Goal: Task Accomplishment & Management: Manage account settings

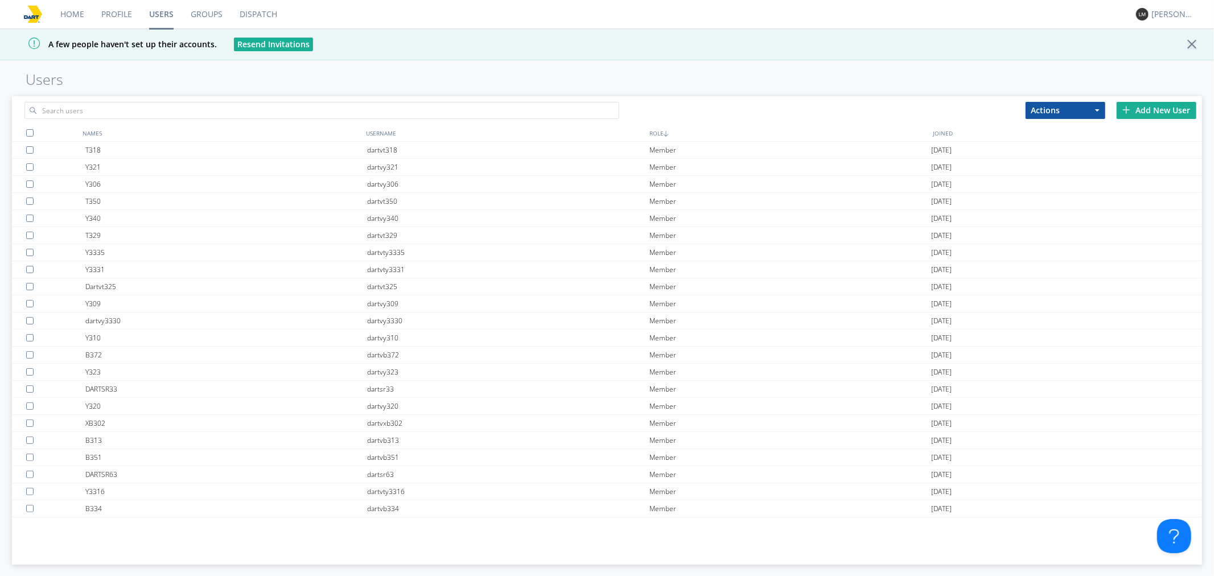
drag, startPoint x: 296, startPoint y: 59, endPoint x: 290, endPoint y: 74, distance: 16.4
click at [295, 59] on div "A few people haven't set up their accounts. Resend Invitations" at bounding box center [607, 44] width 1214 height 32
click at [279, 104] on input "text" at bounding box center [321, 110] width 595 height 17
type input "clar"
click at [262, 44] on button "Resend Invitations" at bounding box center [273, 45] width 79 height 14
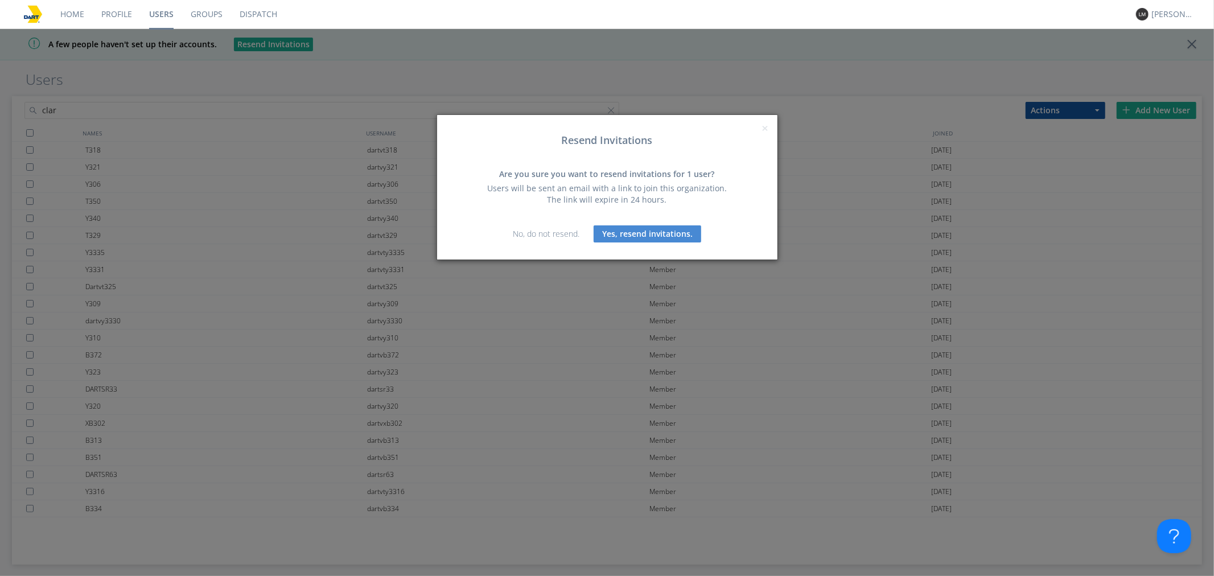
click at [606, 232] on button "Yes, resend invitations." at bounding box center [648, 233] width 108 height 17
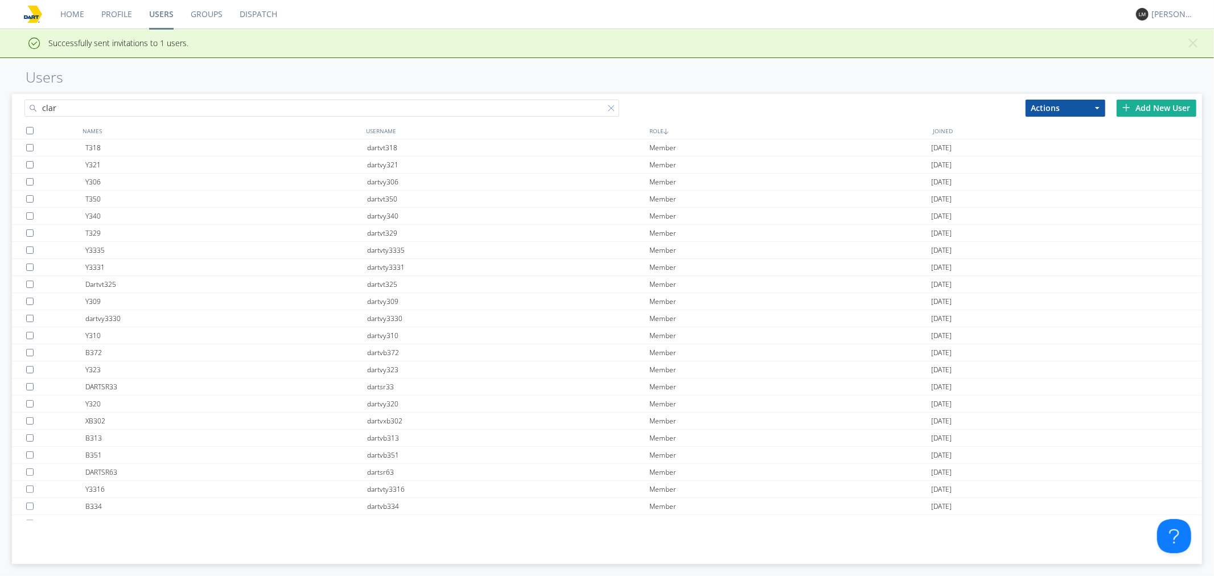
click at [615, 110] on div at bounding box center [613, 110] width 11 height 11
click at [1153, 102] on div "Add New User" at bounding box center [1157, 108] width 80 height 17
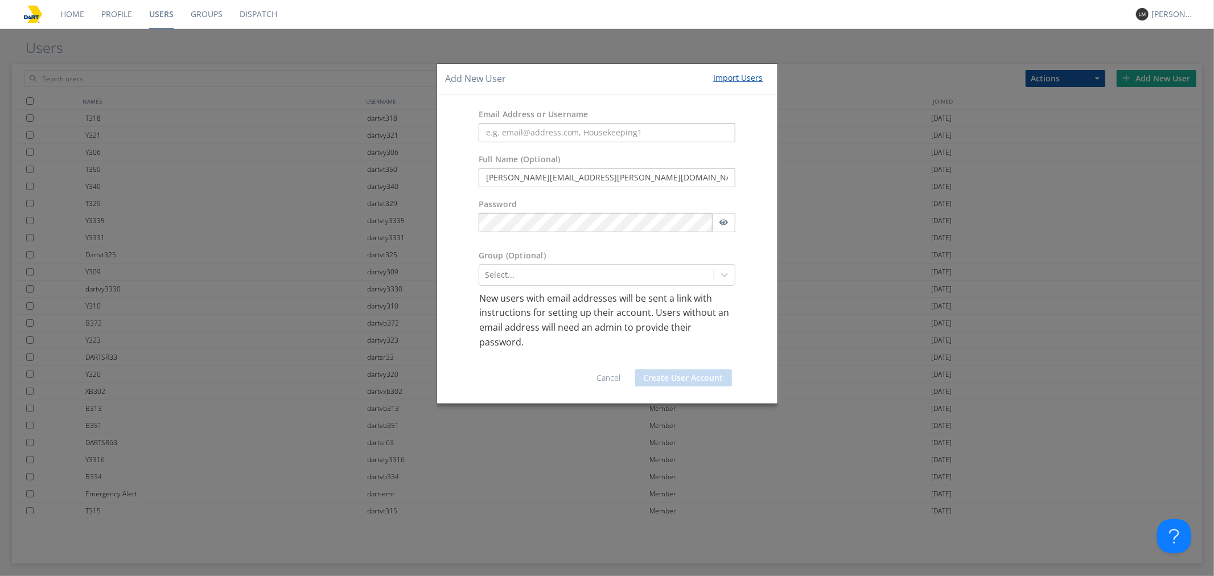
type input "[PERSON_NAME][EMAIL_ADDRESS][PERSON_NAME][DOMAIN_NAME]"
drag, startPoint x: 612, startPoint y: 167, endPoint x: 323, endPoint y: 175, distance: 289.8
click at [593, 169] on div "Full Name (Optional) [PERSON_NAME][EMAIL_ADDRESS][PERSON_NAME][DOMAIN_NAME]" at bounding box center [607, 170] width 340 height 45
click at [323, 175] on div "Add New User Import Users Email Address or Username Full Name (Optional) [PERSO…" at bounding box center [607, 288] width 1214 height 576
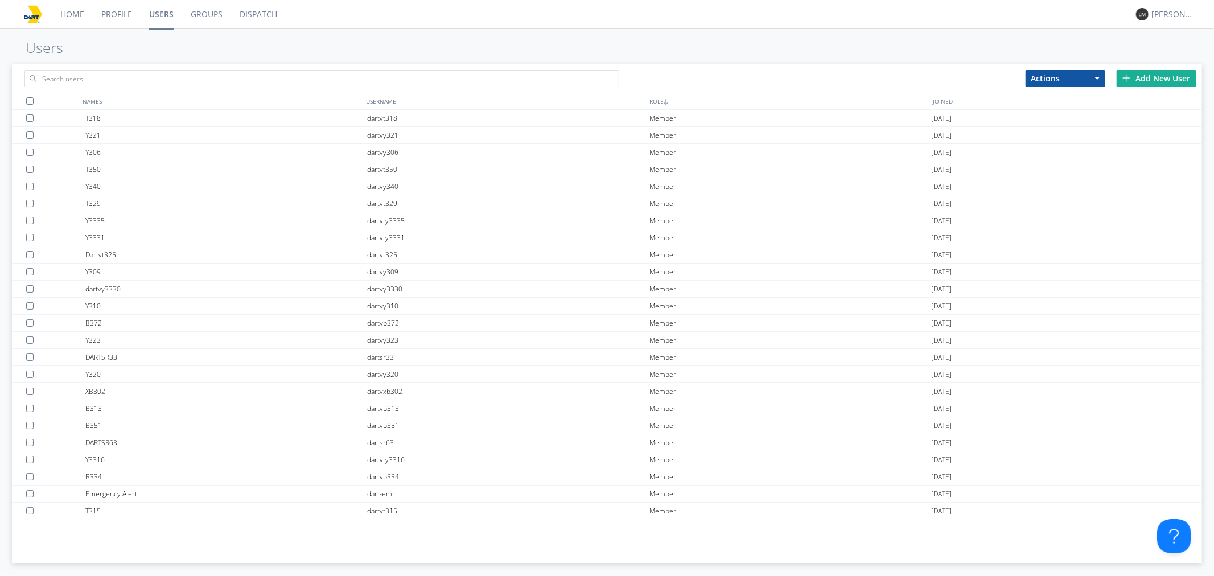
click at [1146, 76] on div "Add New User" at bounding box center [1157, 78] width 80 height 17
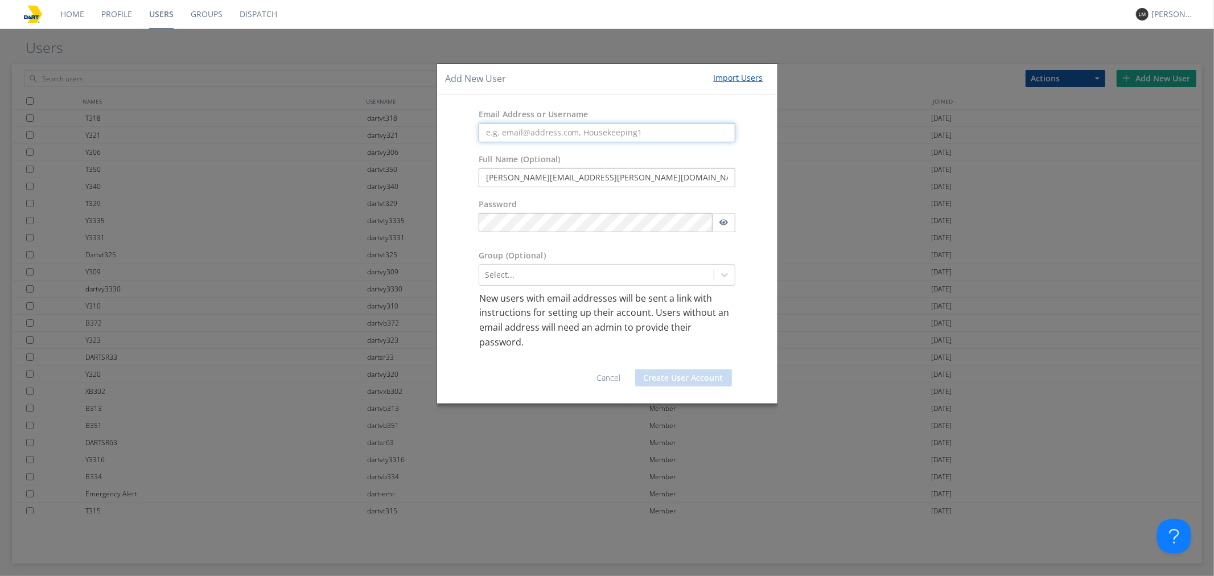
click at [635, 125] on input "text" at bounding box center [607, 132] width 257 height 19
paste input "[PERSON_NAME][EMAIL_ADDRESS][PERSON_NAME][DOMAIN_NAME]"
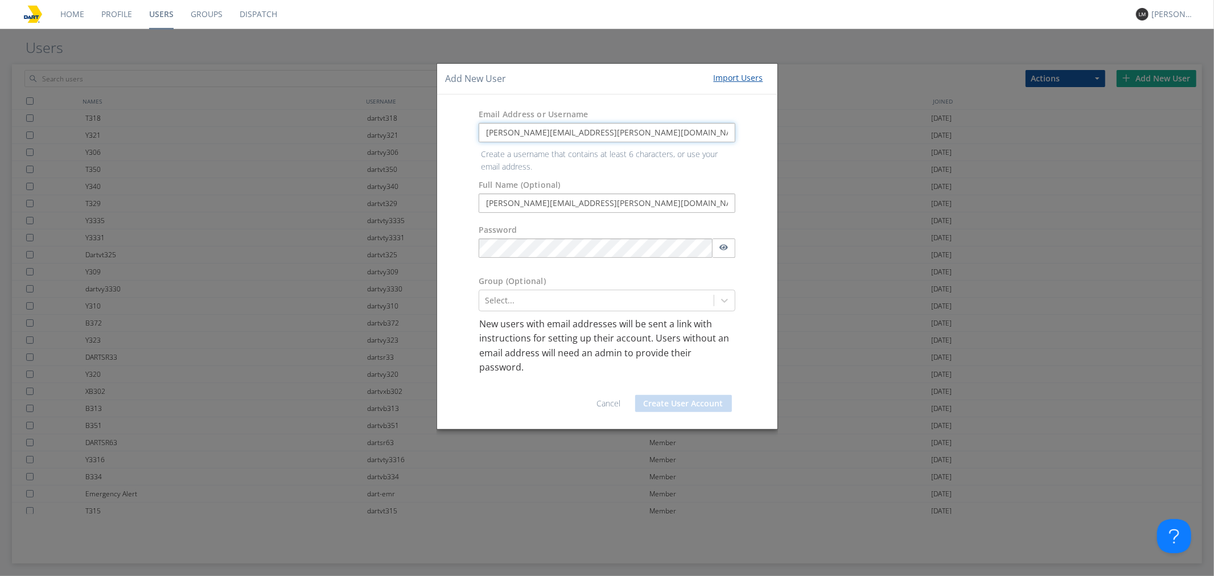
type input "[PERSON_NAME][EMAIL_ADDRESS][PERSON_NAME][DOMAIN_NAME]"
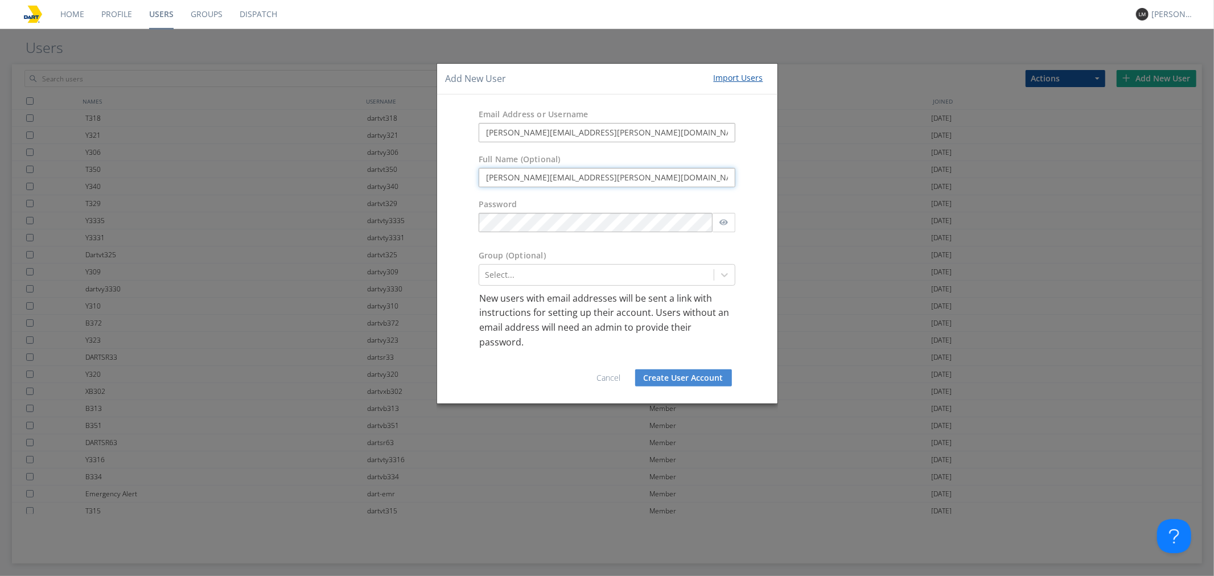
drag, startPoint x: 609, startPoint y: 201, endPoint x: 448, endPoint y: 205, distance: 161.1
click at [448, 205] on form "Email Address or Username [PERSON_NAME][EMAIL_ADDRESS][PERSON_NAME][DOMAIN_NAME…" at bounding box center [607, 249] width 323 height 292
type input "[PERSON_NAME]"
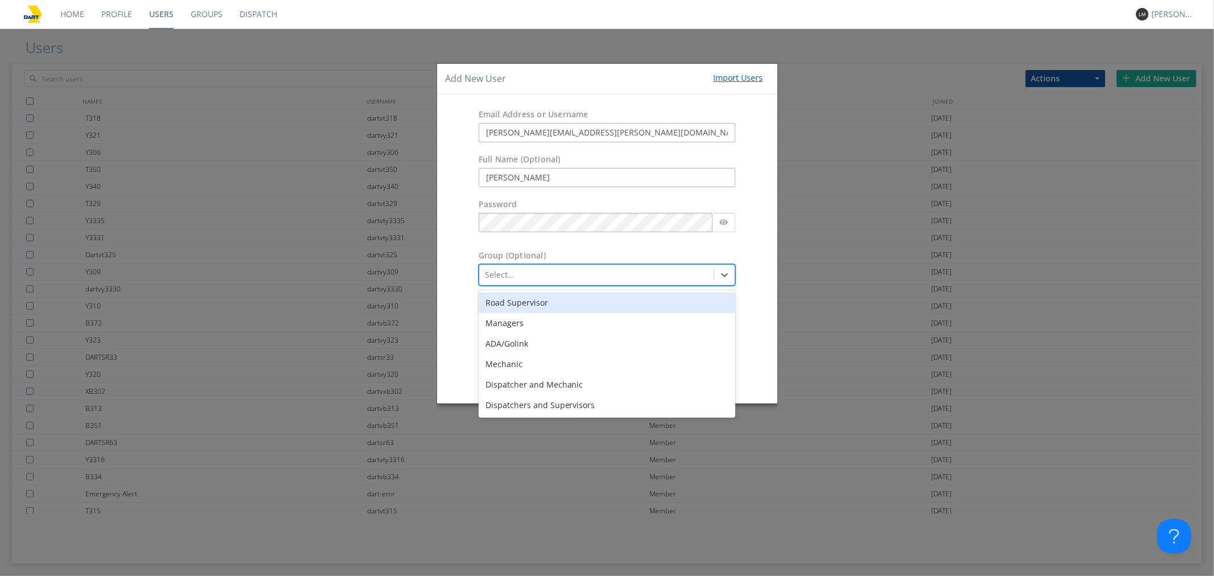
click at [512, 273] on div at bounding box center [597, 275] width 224 height 14
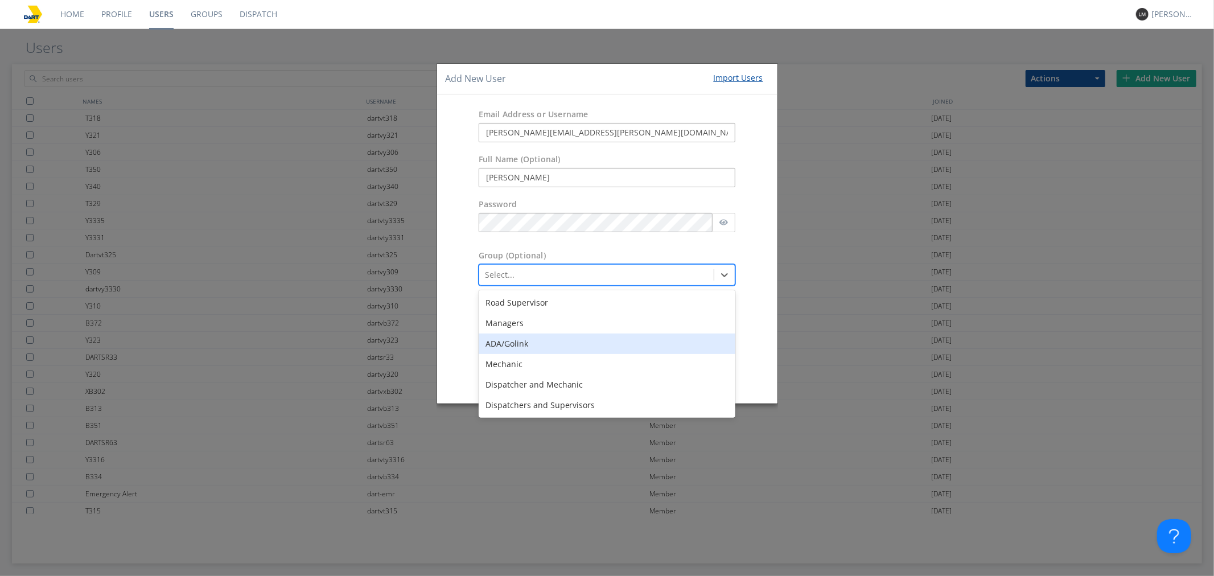
click at [532, 346] on div "ADA/Golink" at bounding box center [607, 344] width 257 height 20
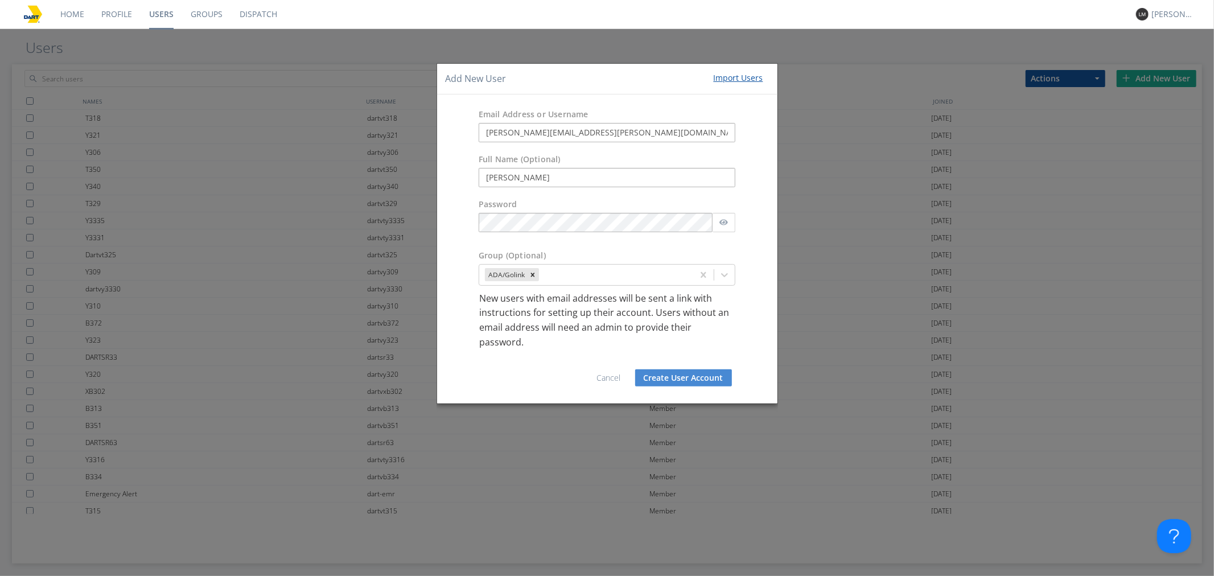
drag, startPoint x: 670, startPoint y: 377, endPoint x: 664, endPoint y: 373, distance: 6.9
click at [670, 378] on button "Create User Account" at bounding box center [683, 377] width 97 height 17
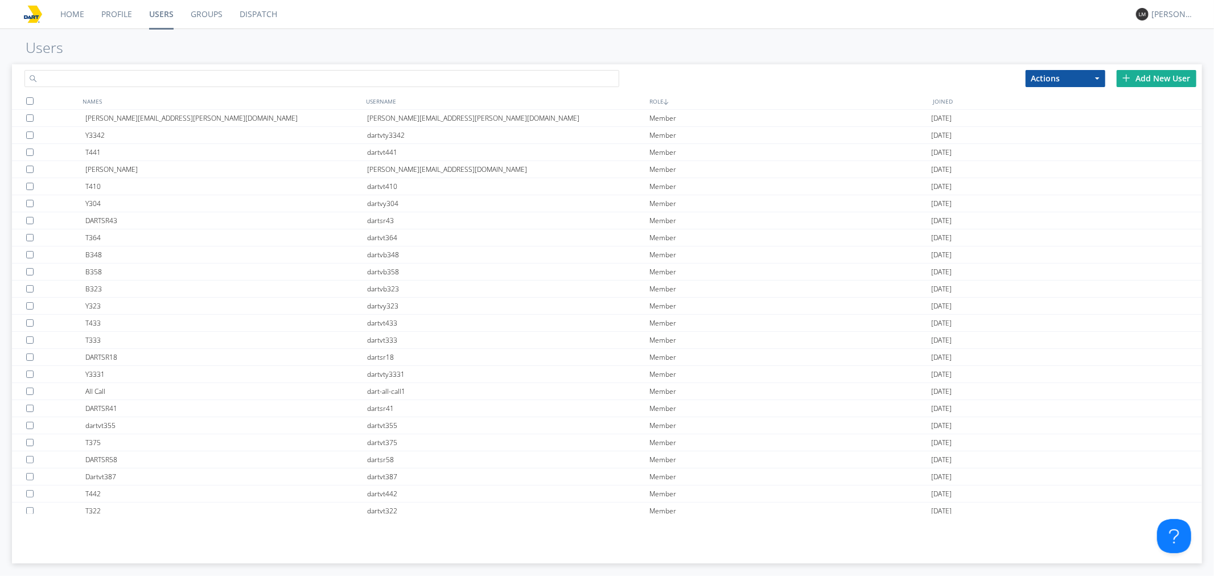
click at [398, 75] on input "text" at bounding box center [321, 78] width 595 height 17
click at [396, 104] on div "USERNAME" at bounding box center [504, 101] width 283 height 17
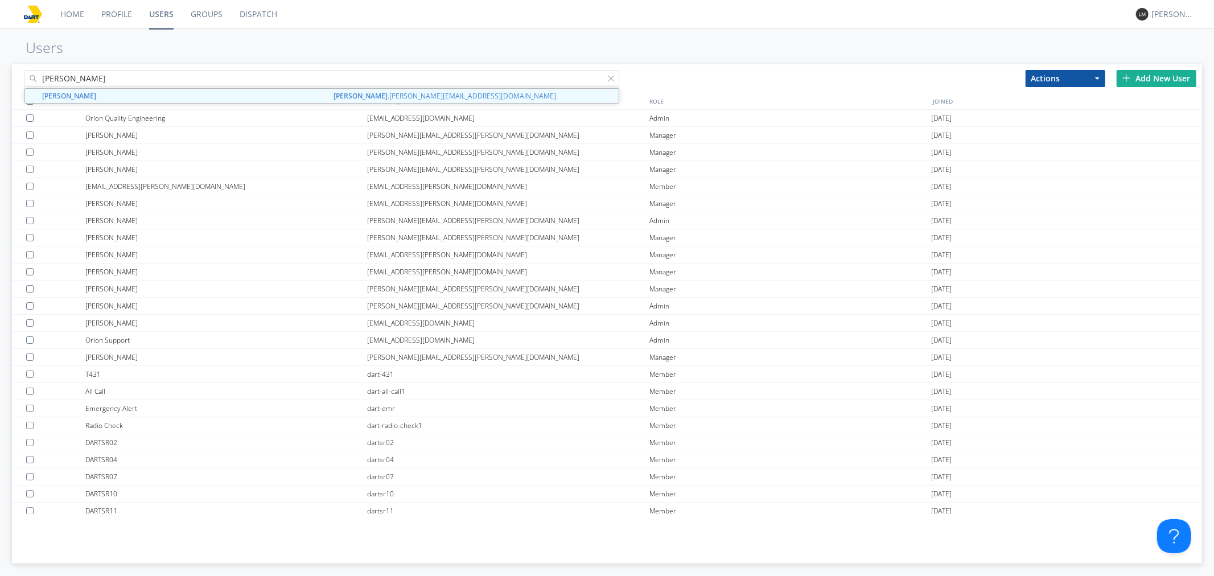
drag, startPoint x: 398, startPoint y: 77, endPoint x: 0, endPoint y: 72, distance: 398.4
click at [0, 72] on div "[PERSON_NAME] .[PERSON_NAME][EMAIL_ADDRESS][DOMAIN_NAME] Actions Add to Group D…" at bounding box center [607, 318] width 1214 height 515
paste input "[PERSON_NAME][EMAIL_ADDRESS][PERSON_NAME][DOMAIN_NAME]"
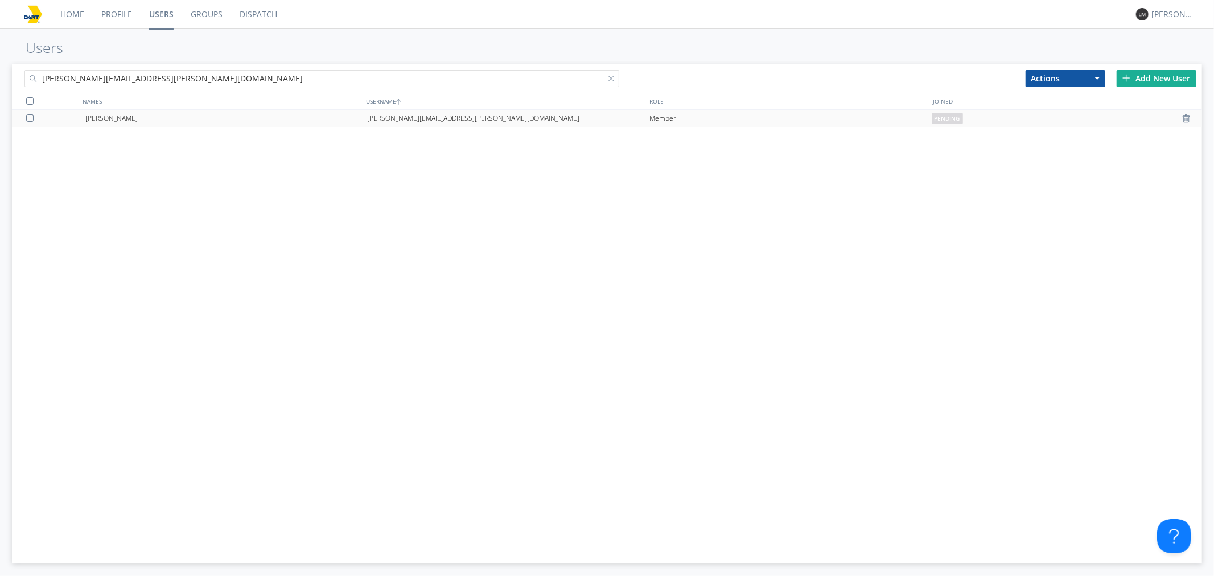
type input "[PERSON_NAME][EMAIL_ADDRESS][PERSON_NAME][DOMAIN_NAME]"
click at [430, 116] on div "[PERSON_NAME][EMAIL_ADDRESS][PERSON_NAME][DOMAIN_NAME]" at bounding box center [508, 118] width 282 height 17
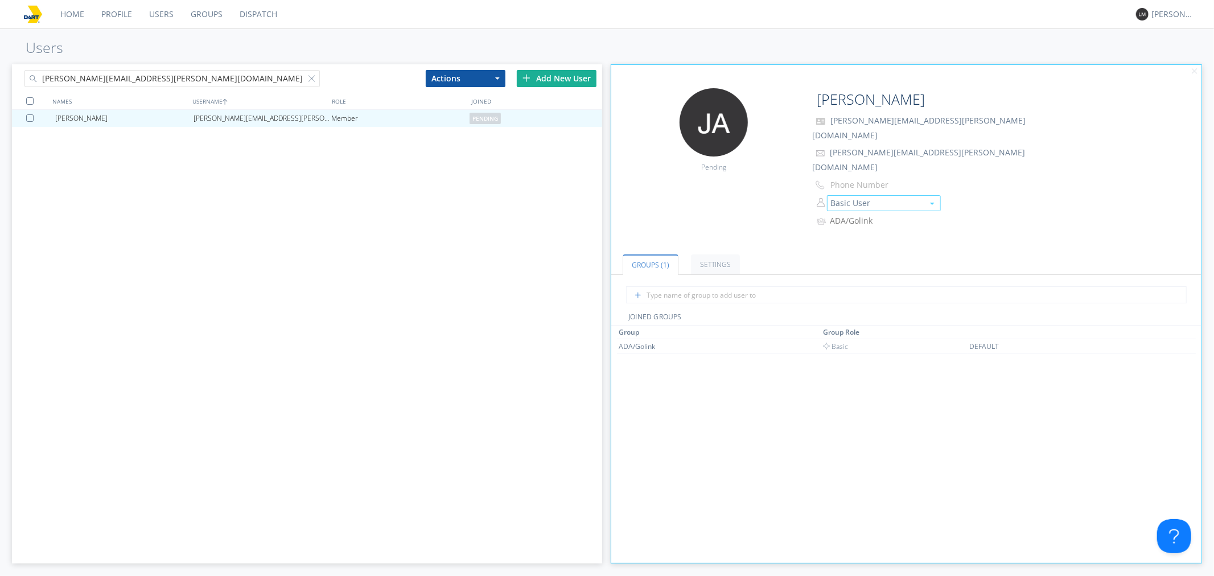
click at [931, 203] on span "button" at bounding box center [932, 204] width 5 height 2
click at [896, 229] on link "Manager" at bounding box center [884, 237] width 113 height 17
click at [838, 341] on span "Basic" at bounding box center [835, 346] width 26 height 10
